Goal: Navigation & Orientation: Find specific page/section

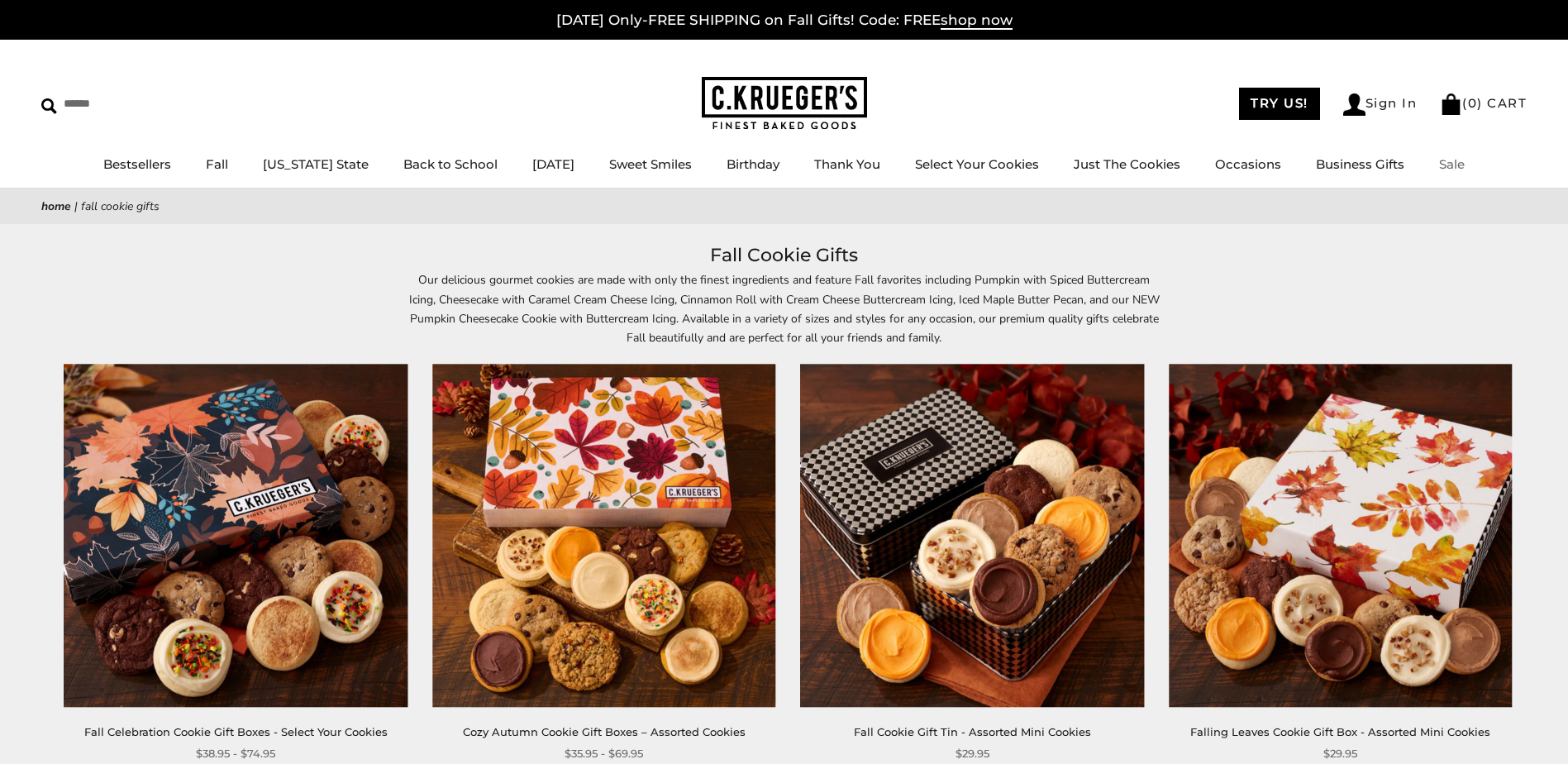
click at [1448, 168] on link "Sale" at bounding box center [1451, 164] width 25 height 16
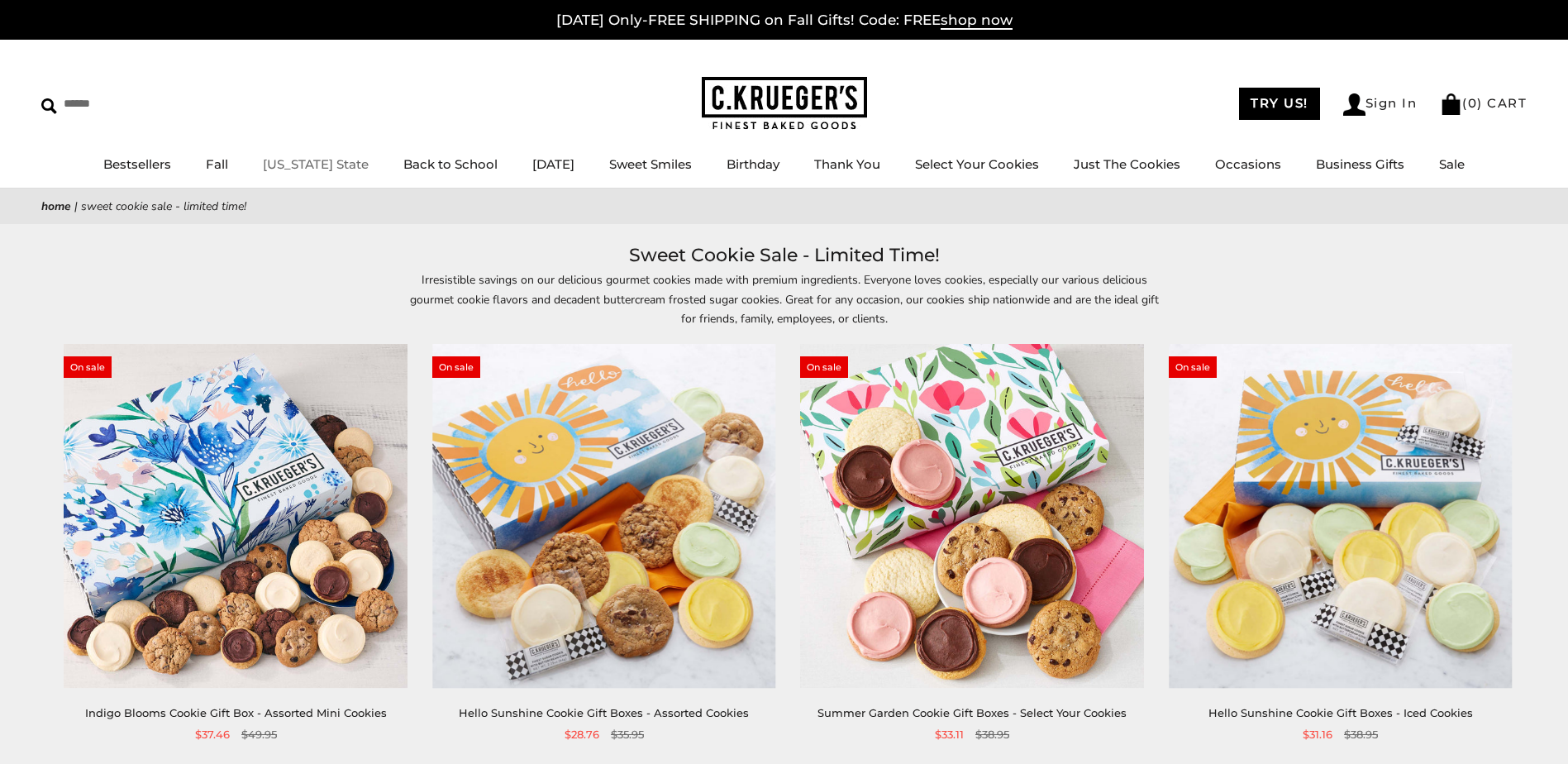
click at [299, 163] on link "[US_STATE] State" at bounding box center [316, 164] width 106 height 16
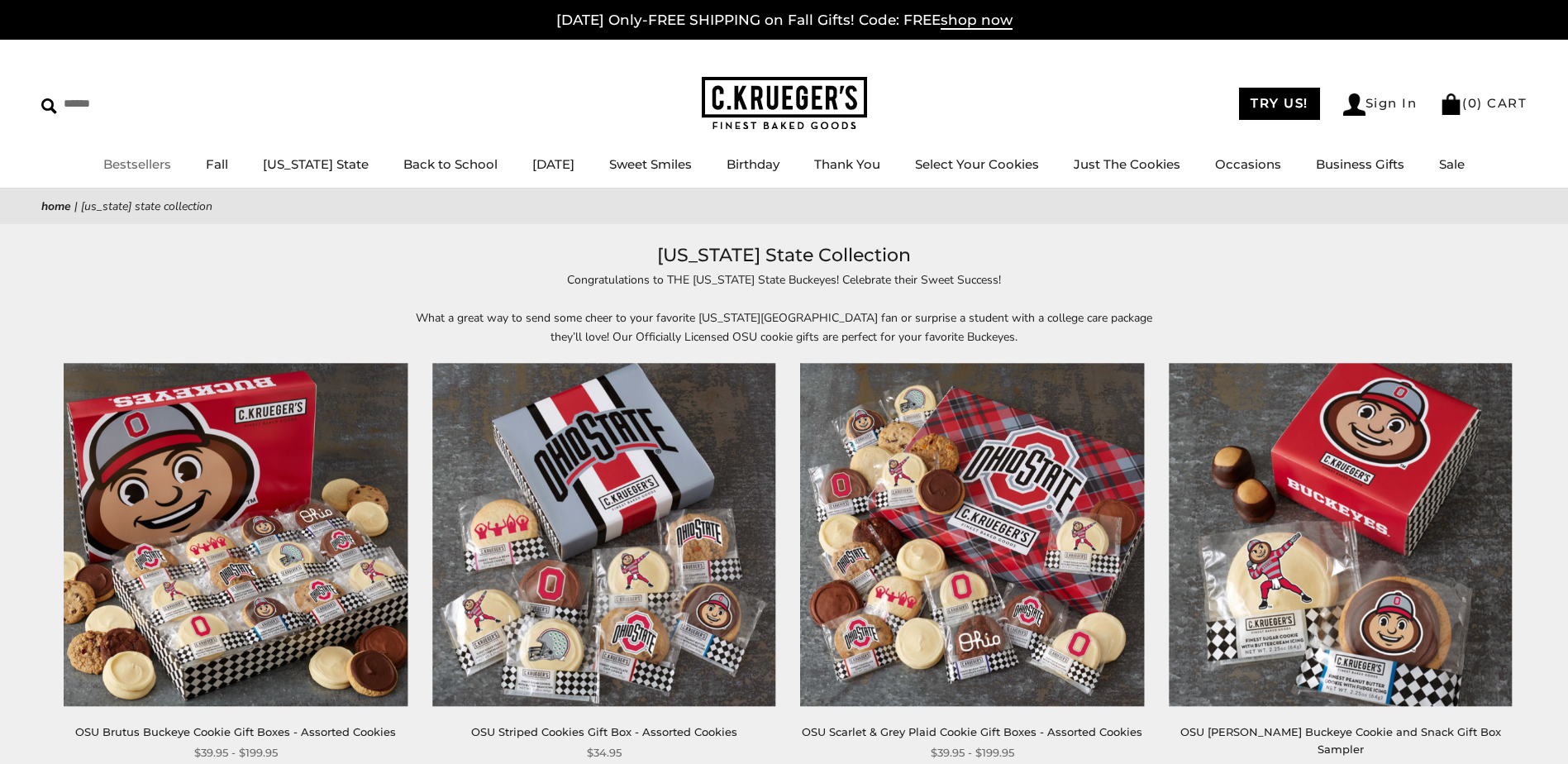
click at [166, 163] on link "Bestsellers" at bounding box center [137, 164] width 68 height 16
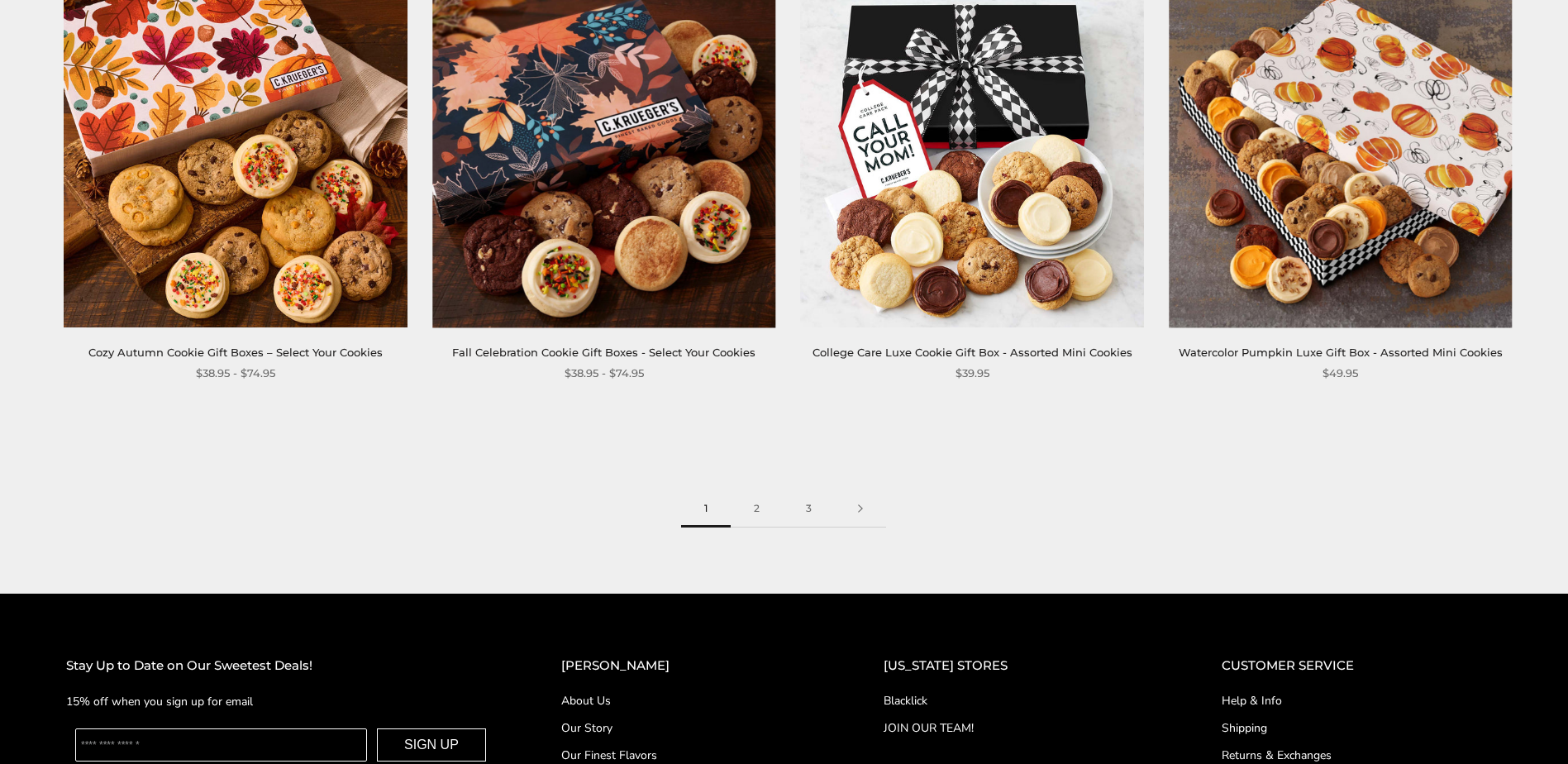
scroll to position [2904, 0]
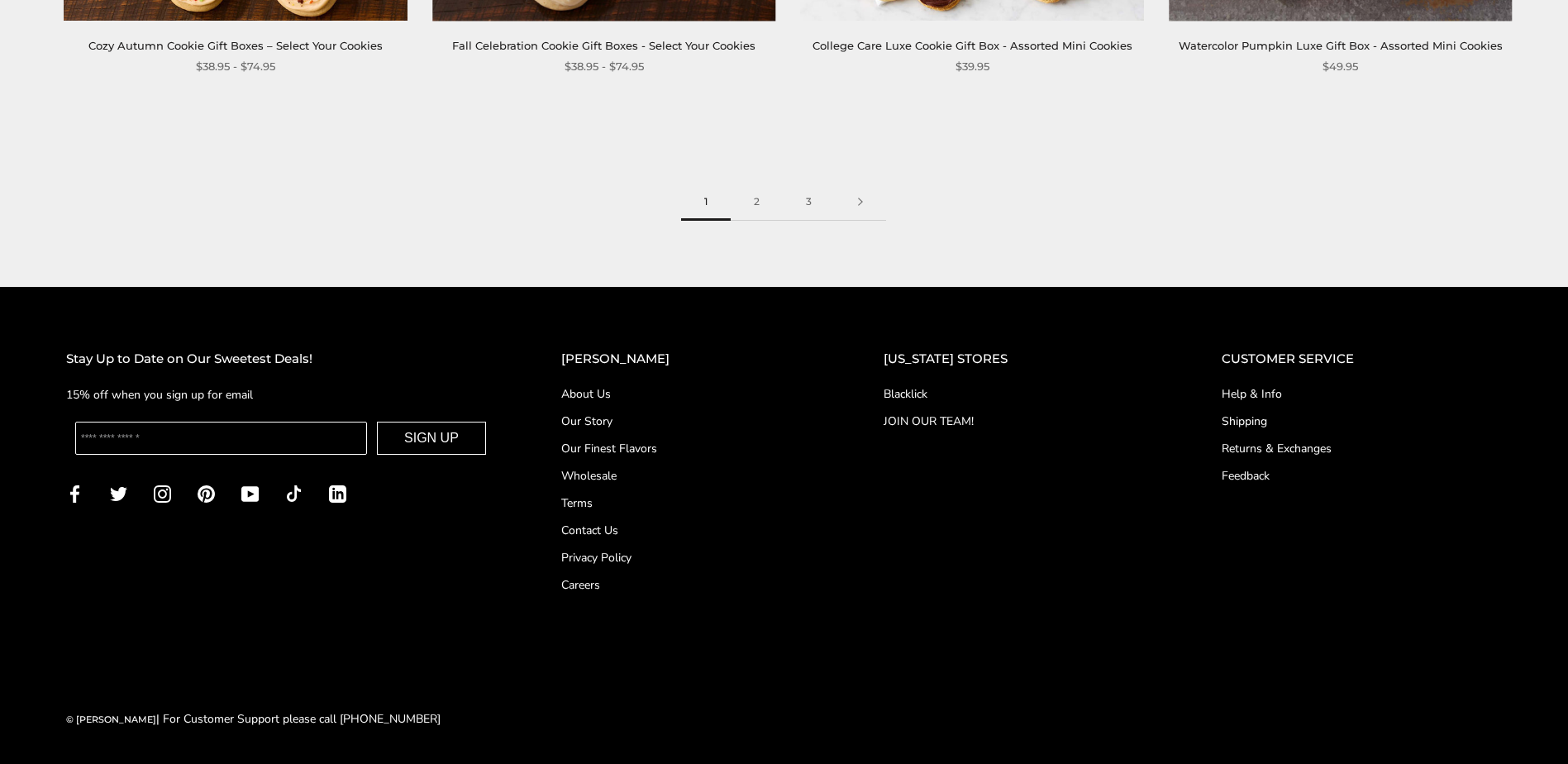
click at [663, 450] on link "Our Finest Flavors" at bounding box center [689, 448] width 257 height 17
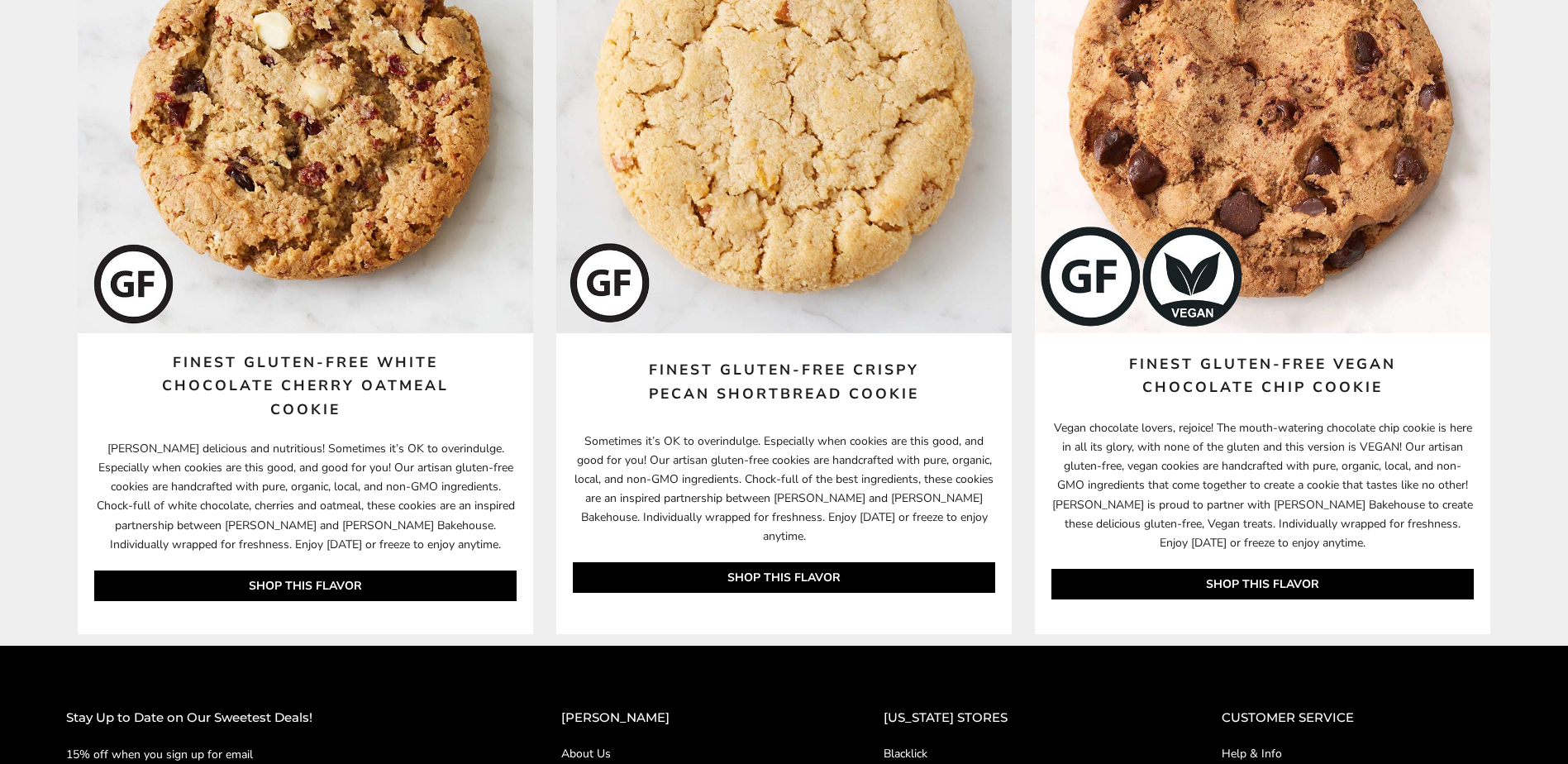
scroll to position [9163, 0]
